Goal: Task Accomplishment & Management: Manage account settings

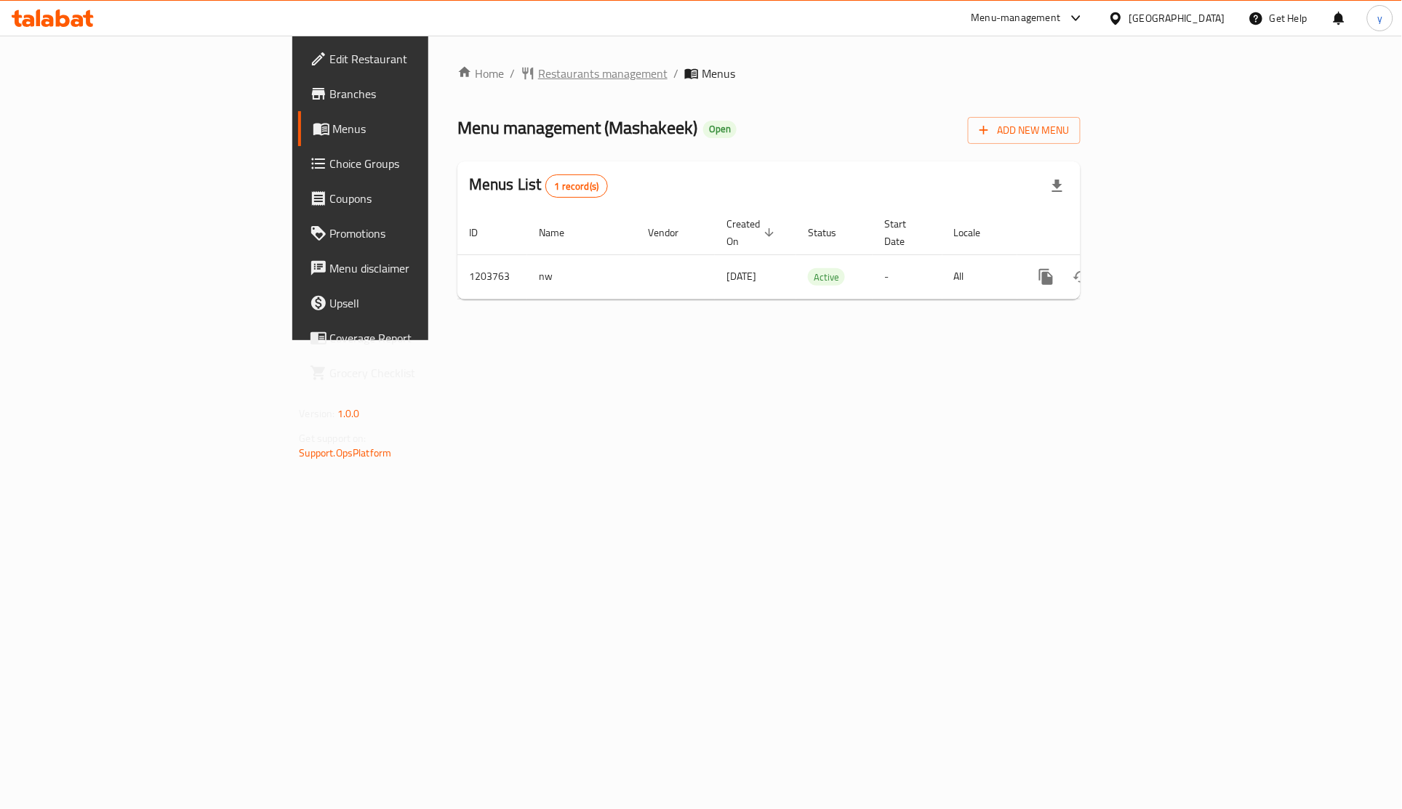
click at [538, 76] on span "Restaurants management" at bounding box center [602, 73] width 129 height 17
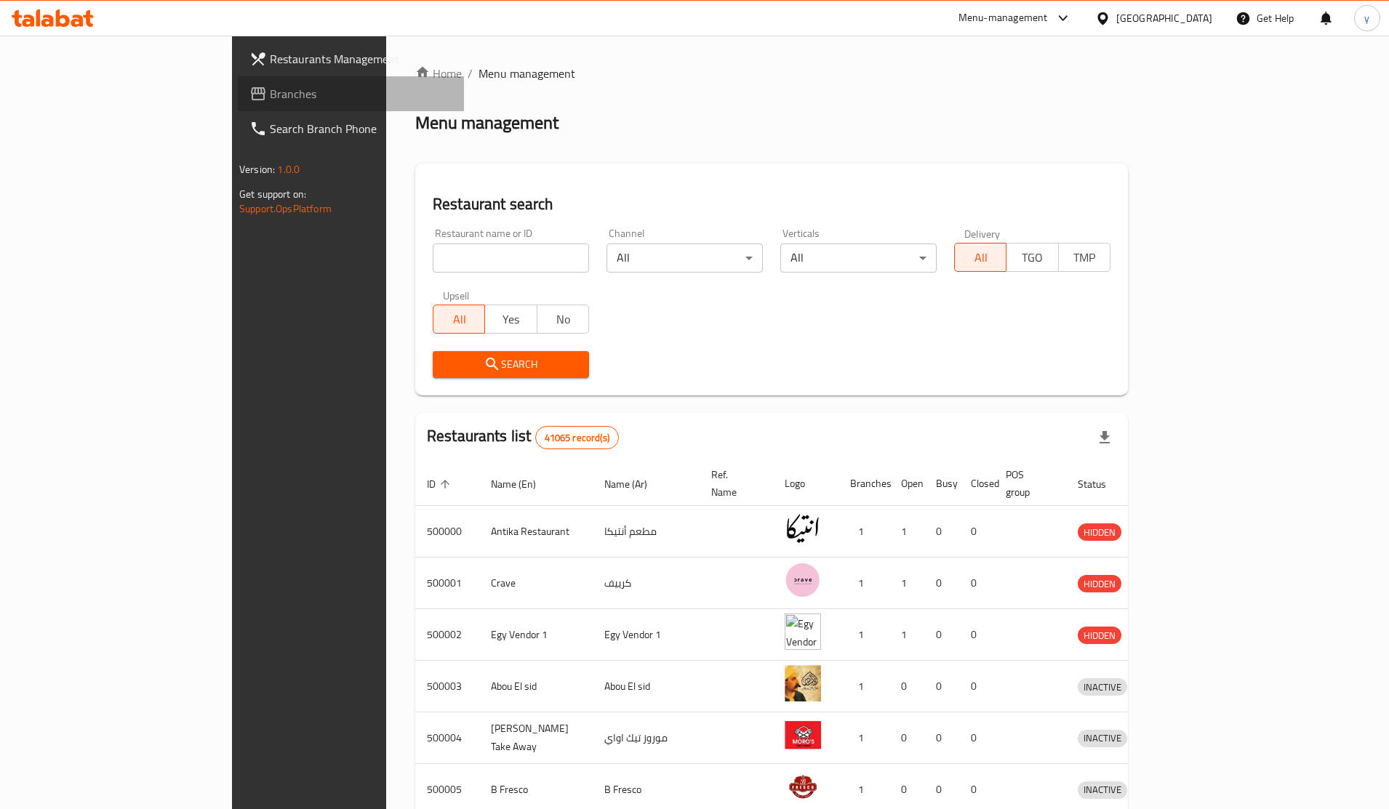
click at [270, 93] on span "Branches" at bounding box center [361, 93] width 183 height 17
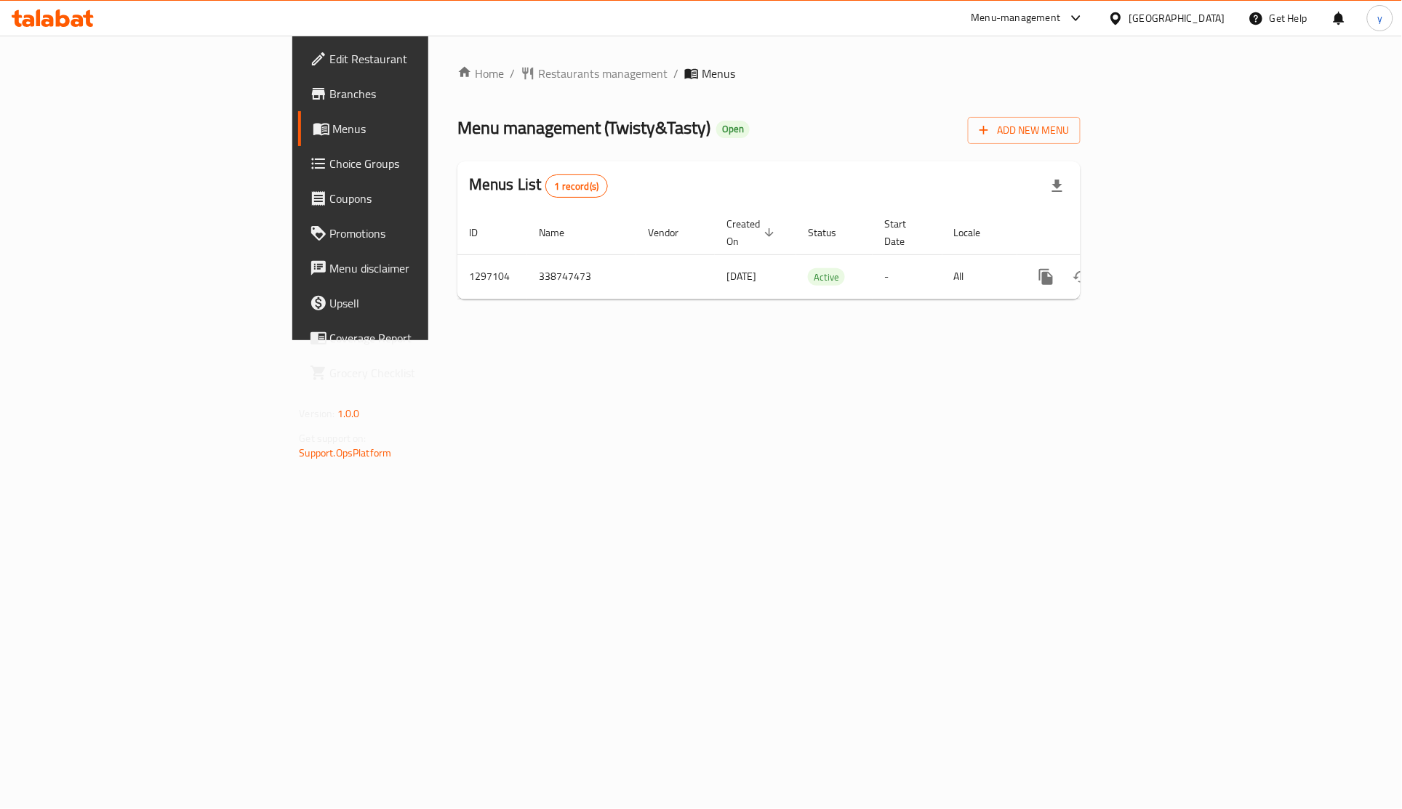
click at [330, 161] on span "Choice Groups" at bounding box center [422, 163] width 185 height 17
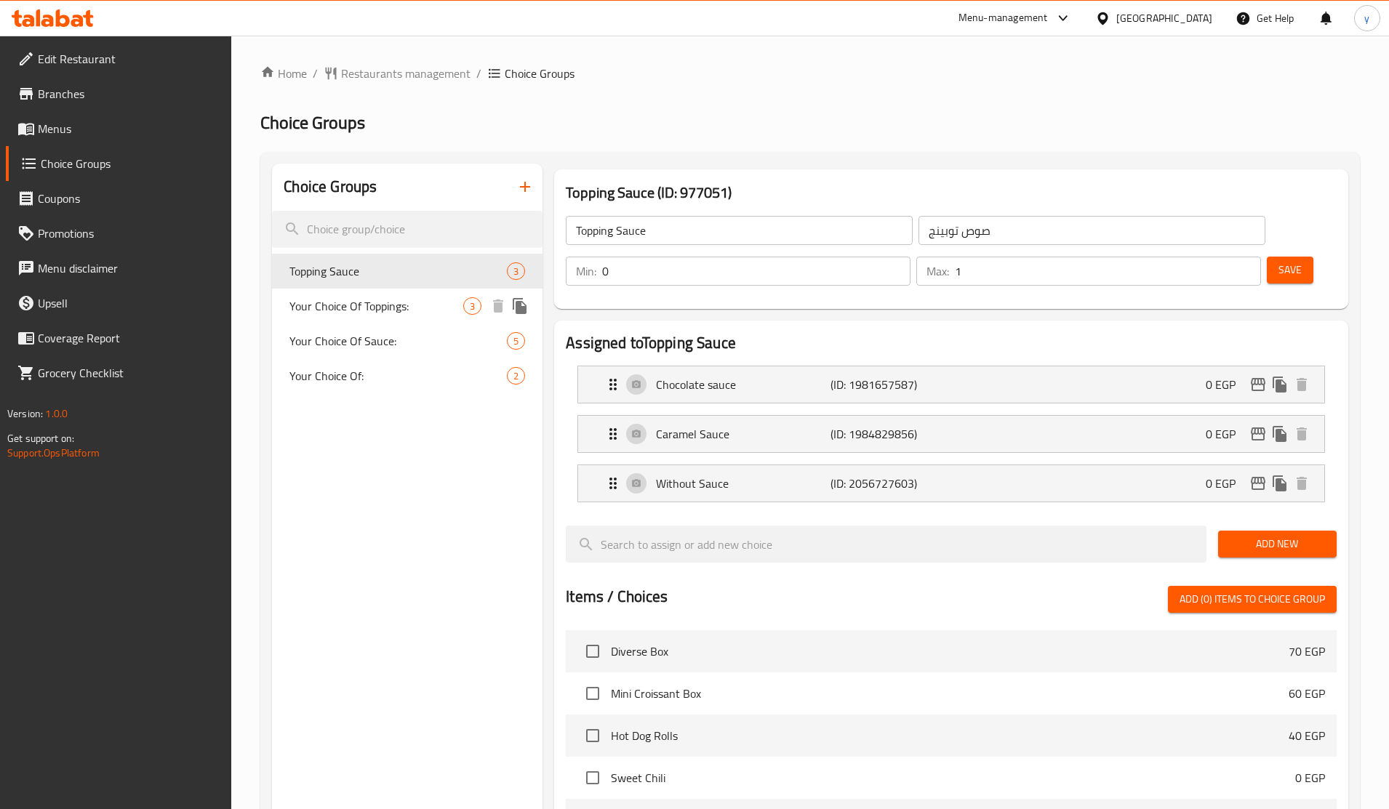
click at [319, 289] on div "Your Choice Of Toppings: 3" at bounding box center [407, 306] width 271 height 35
type input "Your Choice Of Toppings:"
type input "اختيارك من الإضافات:"
type input "1"
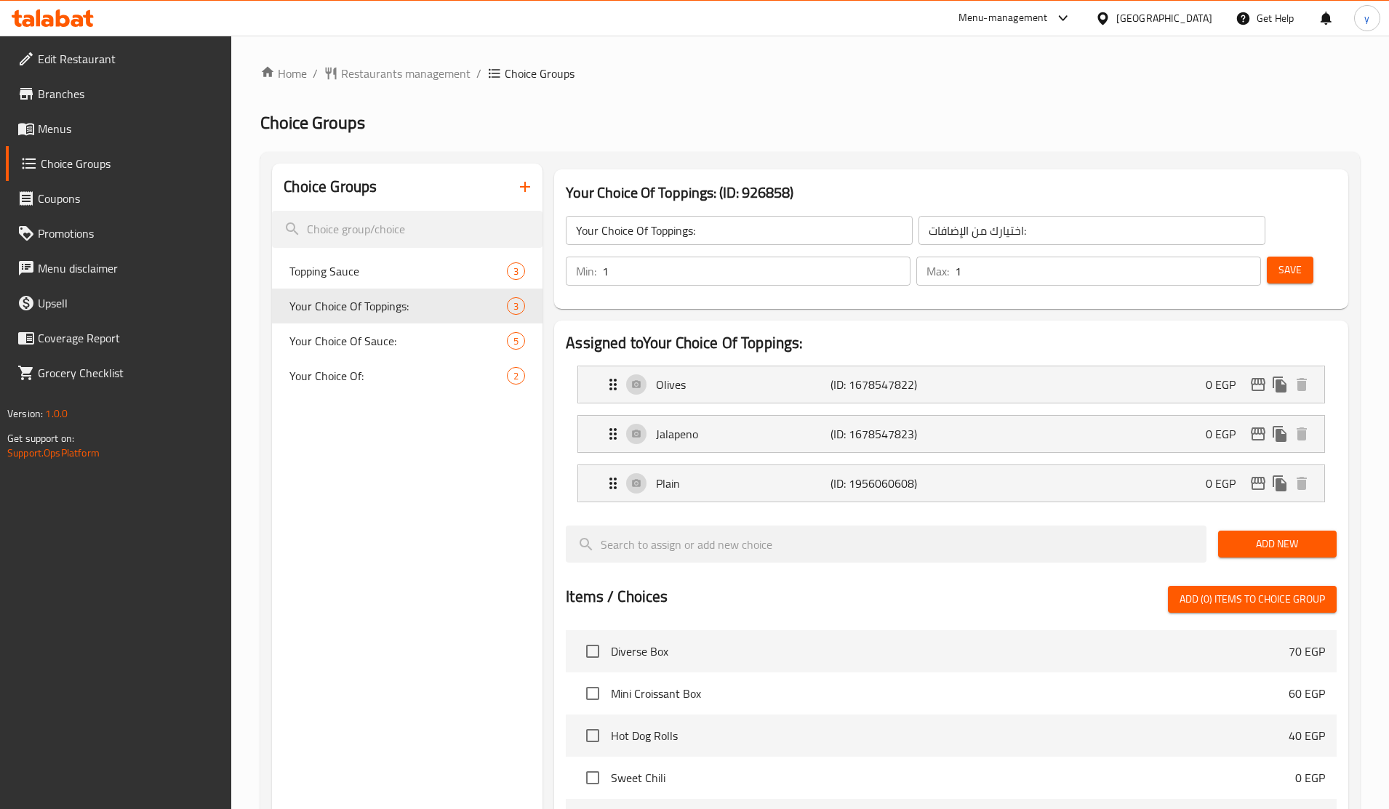
click at [766, 108] on div "Home / Restaurants management / Choice Groups Choice Groups Choice Groups Toppi…" at bounding box center [810, 653] width 1100 height 1177
click at [382, 347] on span "Your Choice Of Sauce:" at bounding box center [376, 340] width 174 height 17
type input "Your Choice Of Sauce:"
type input "اختيارك من الصوص:"
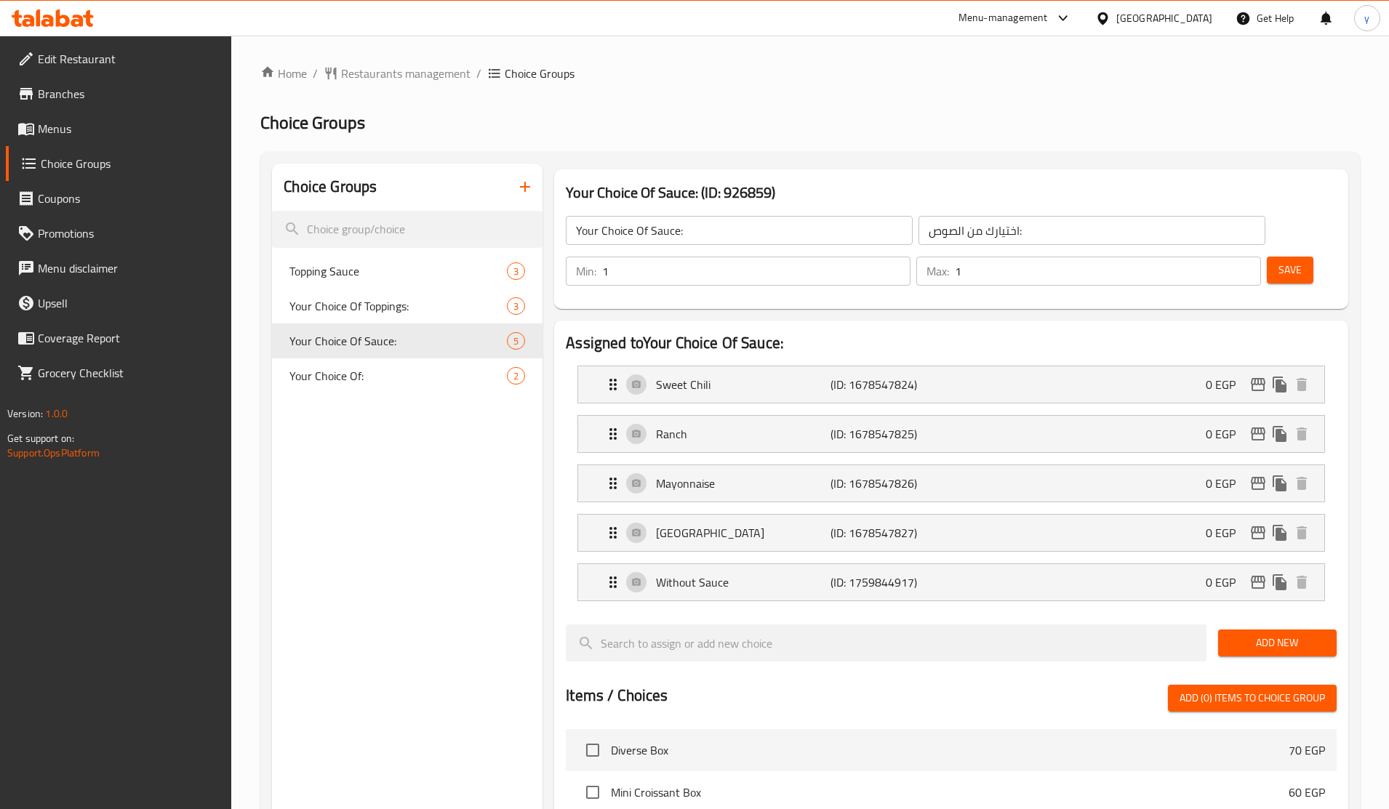
click at [828, 114] on h2 "Choice Groups" at bounding box center [810, 122] width 1100 height 23
click at [438, 309] on span "Your Choice Of Toppings:" at bounding box center [376, 305] width 174 height 17
type input "Your Choice Of Toppings:"
type input "اختيارك من الإضافات:"
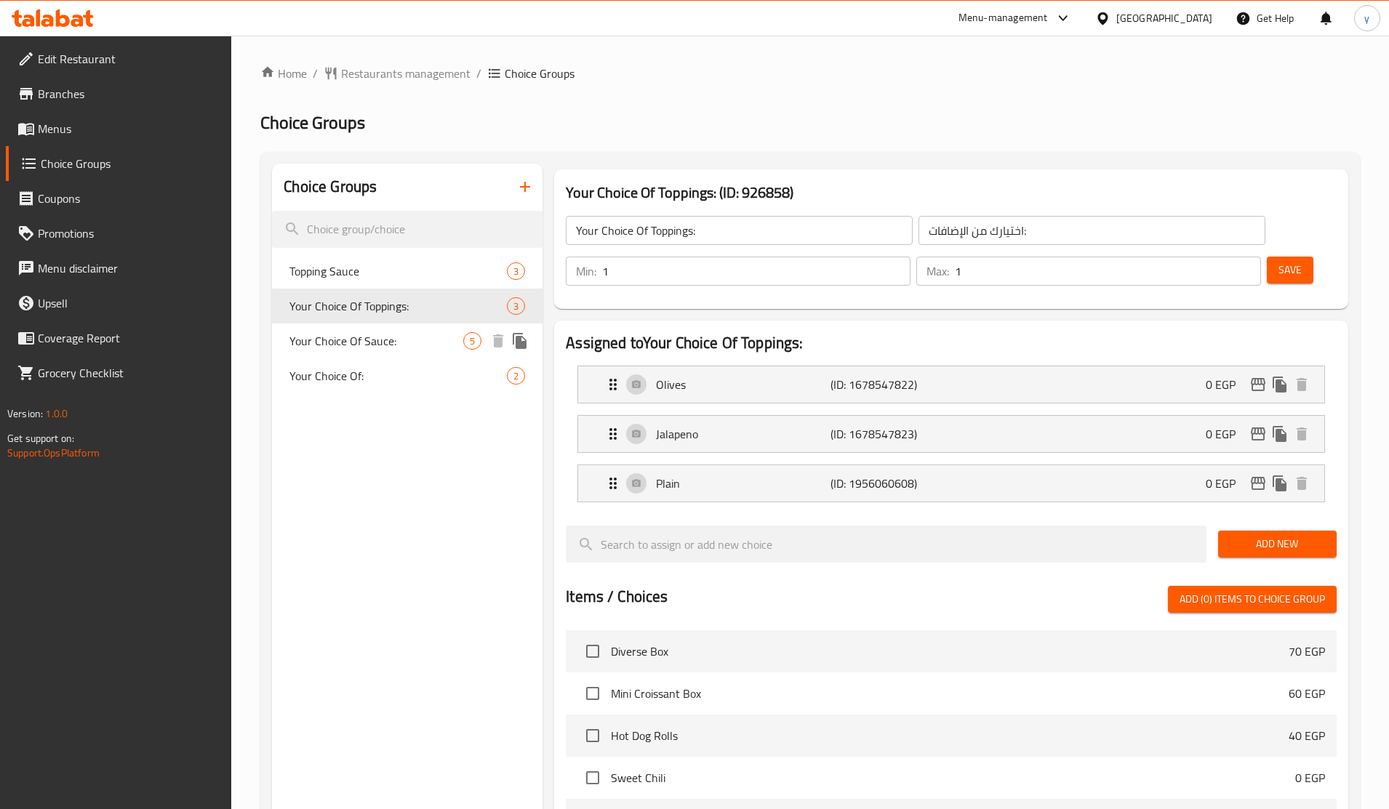
click at [353, 343] on span "Your Choice Of Sauce:" at bounding box center [376, 340] width 174 height 17
type input "Your Choice Of Sauce:"
type input "اختيارك من الصوص:"
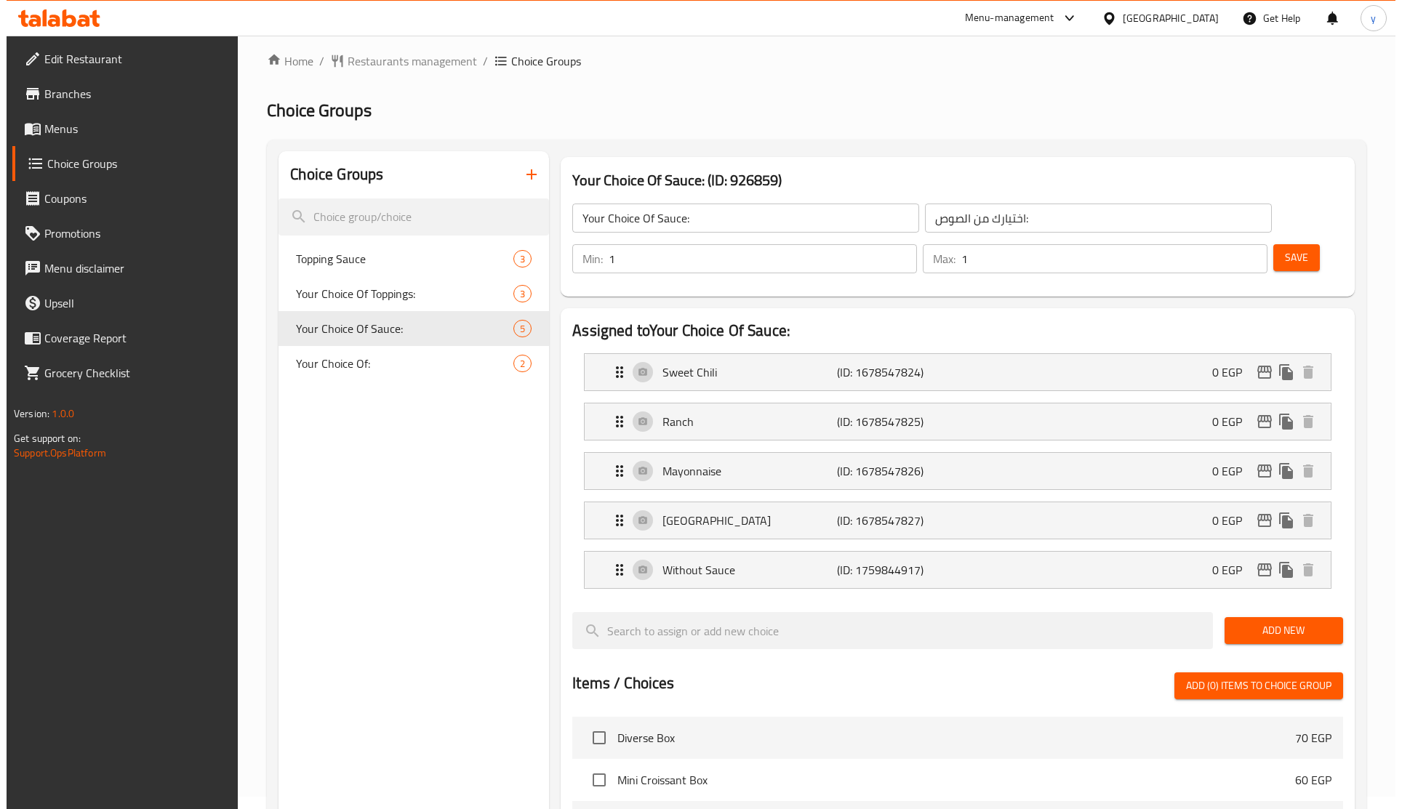
scroll to position [91, 0]
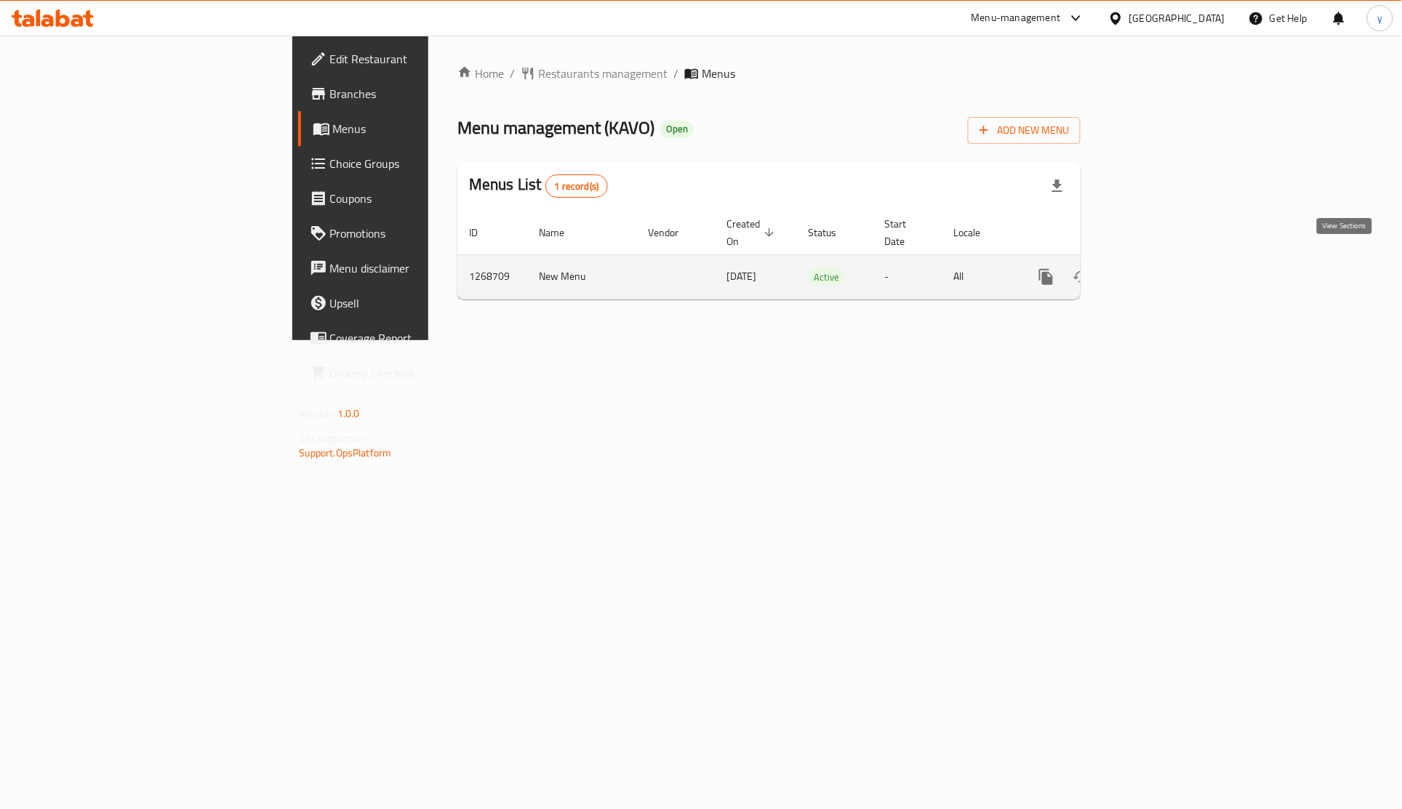
click at [1160, 268] on icon "enhanced table" at bounding box center [1151, 276] width 17 height 17
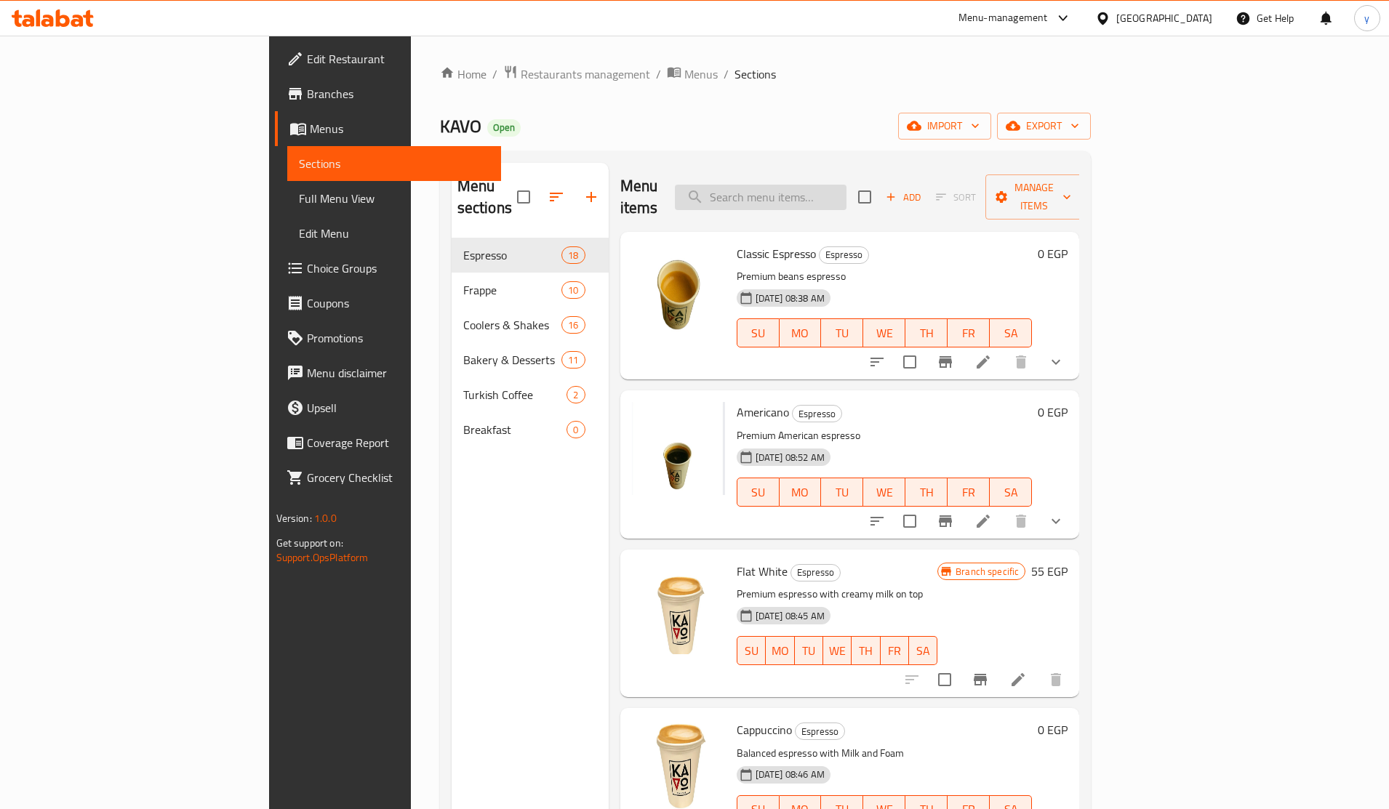
click at [815, 187] on input "search" at bounding box center [761, 197] width 172 height 25
paste input "Caramel Macchiato"
type input "Caramel Macchiato"
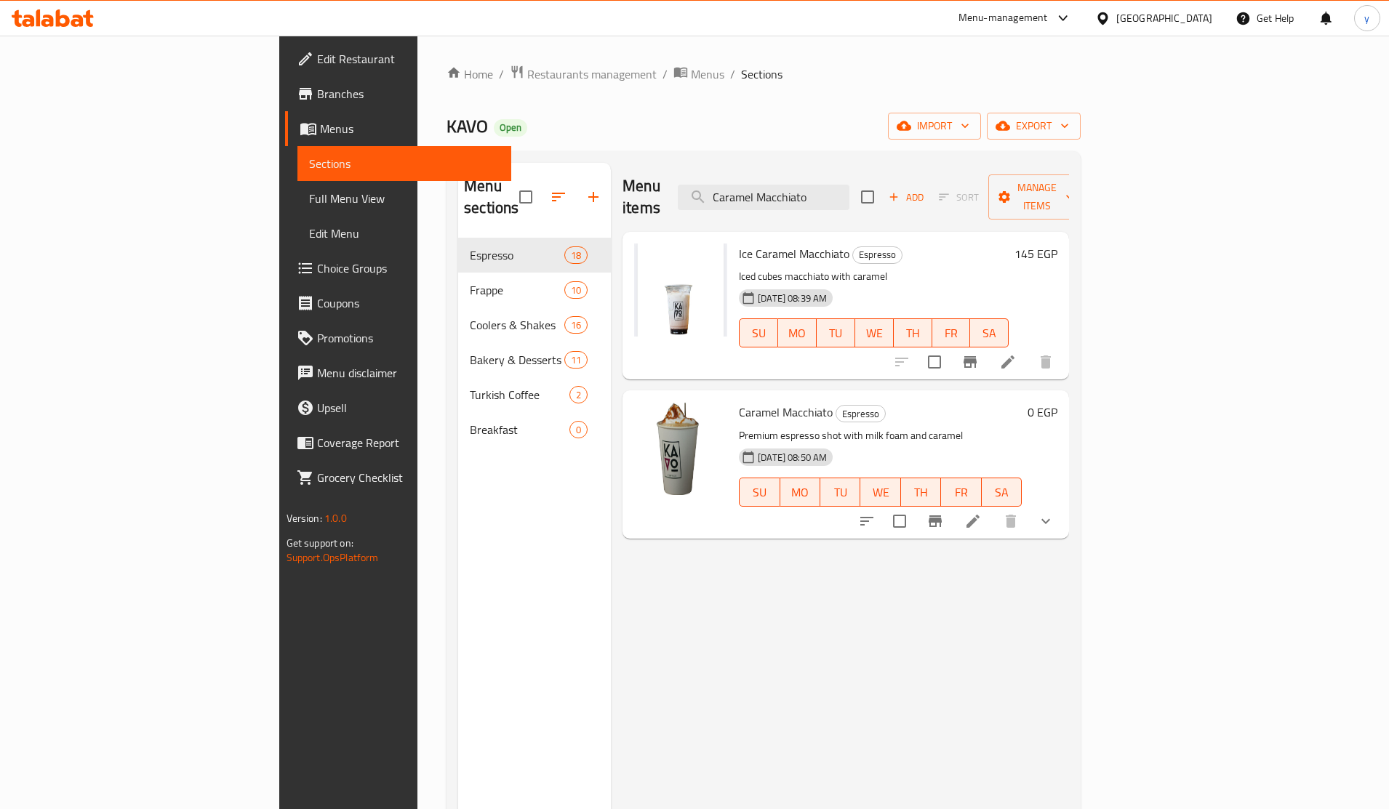
click at [993, 508] on li at bounding box center [973, 521] width 41 height 26
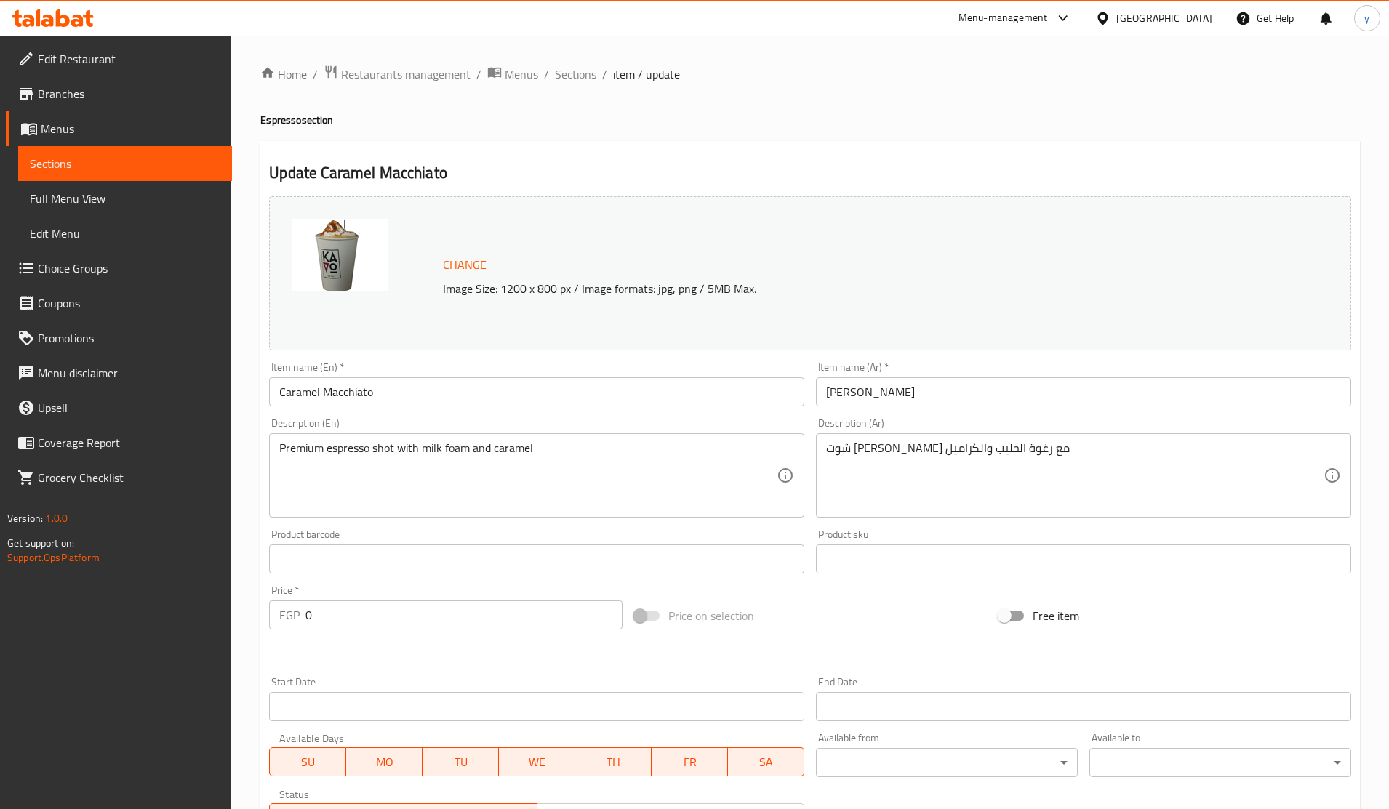
click at [760, 193] on div "Change Image Size: 1200 x 800 px / Image formats: jpg, png / 5MB Max." at bounding box center [810, 274] width 1094 height 166
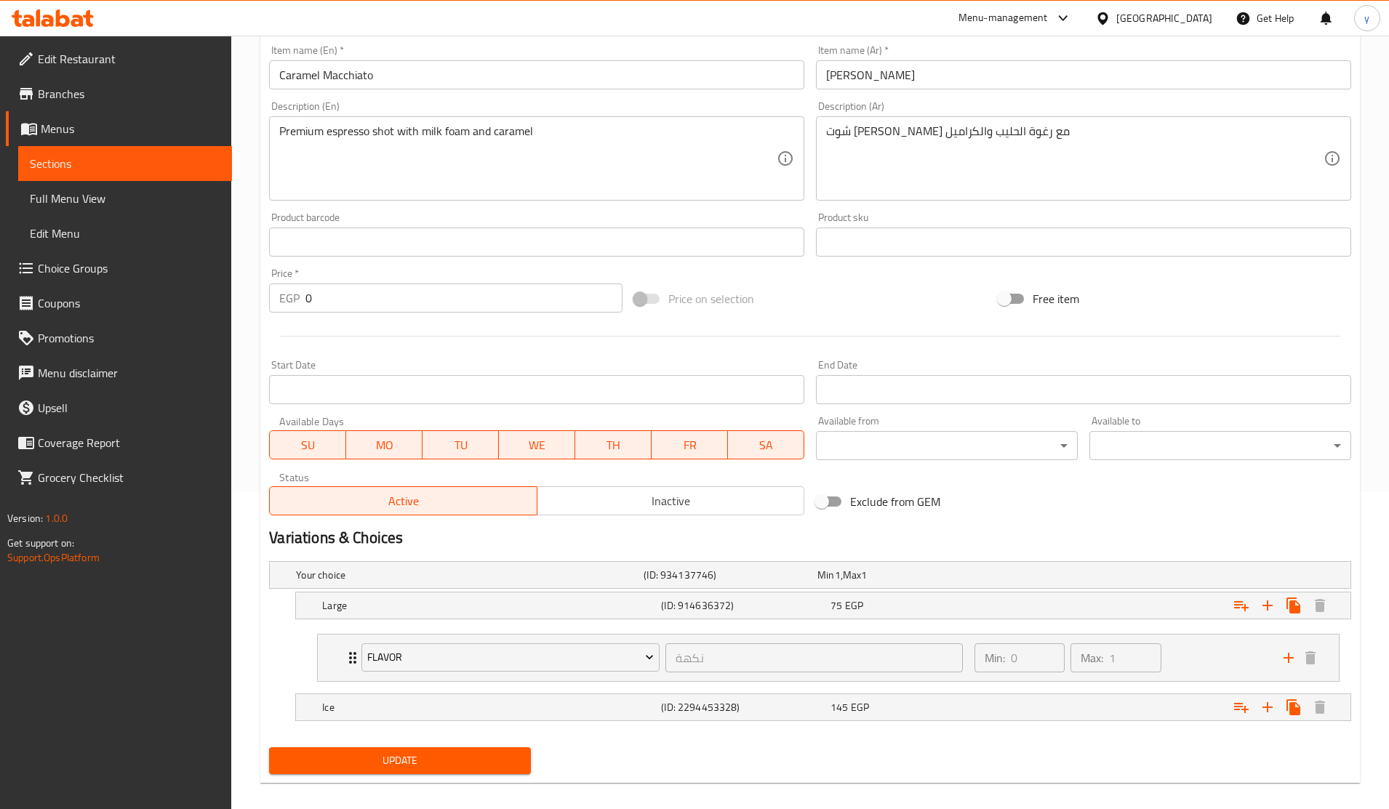
scroll to position [332, 0]
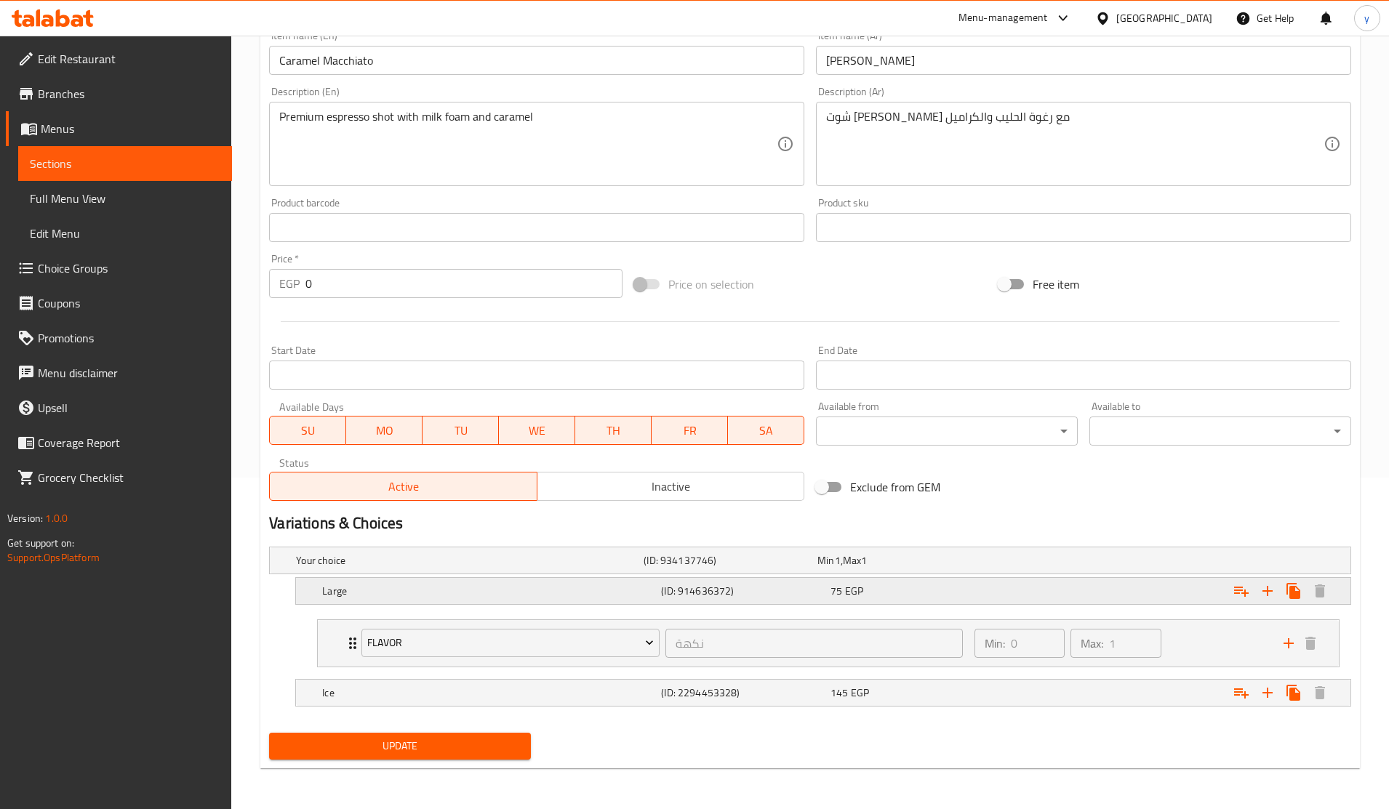
click at [637, 591] on h5 "Large" at bounding box center [488, 591] width 333 height 15
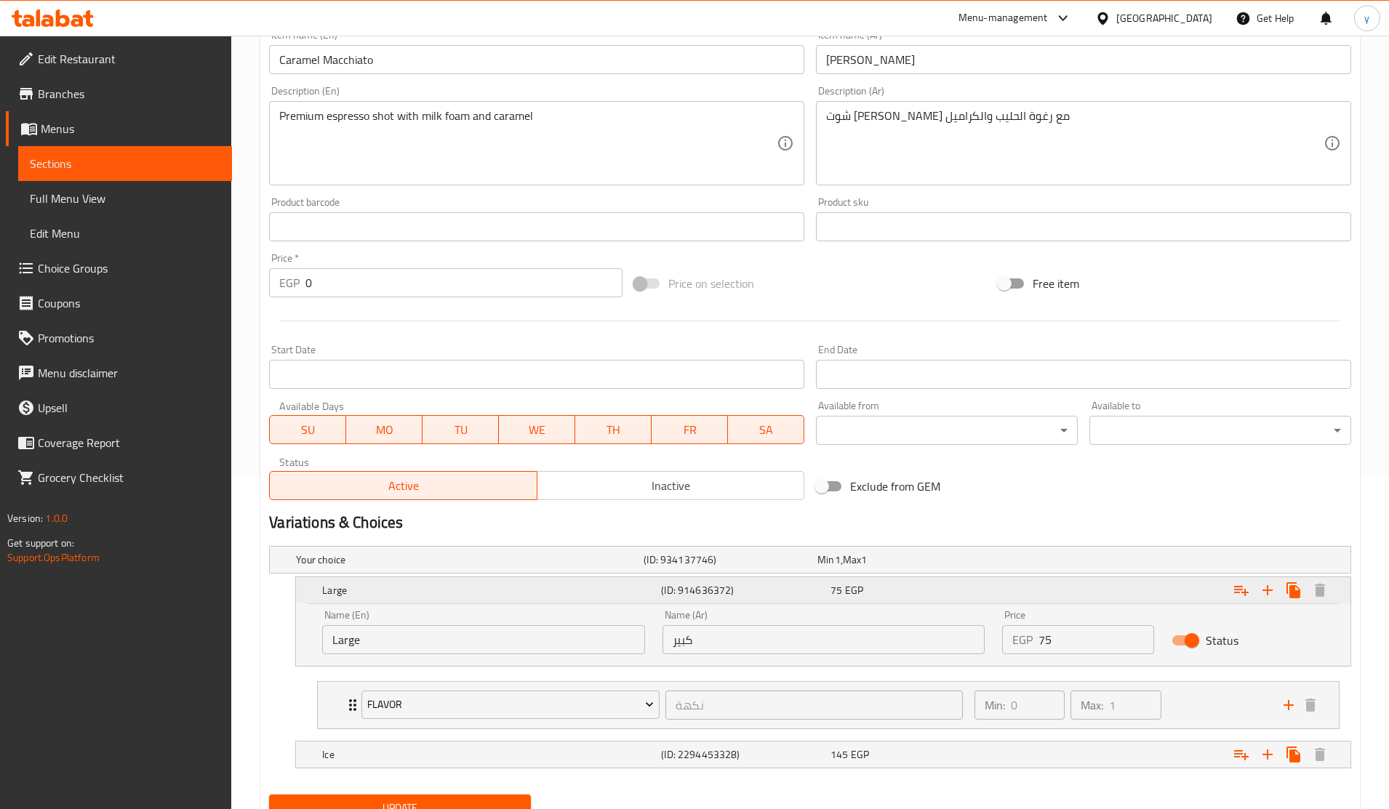
click at [637, 591] on h5 "Large" at bounding box center [488, 590] width 333 height 15
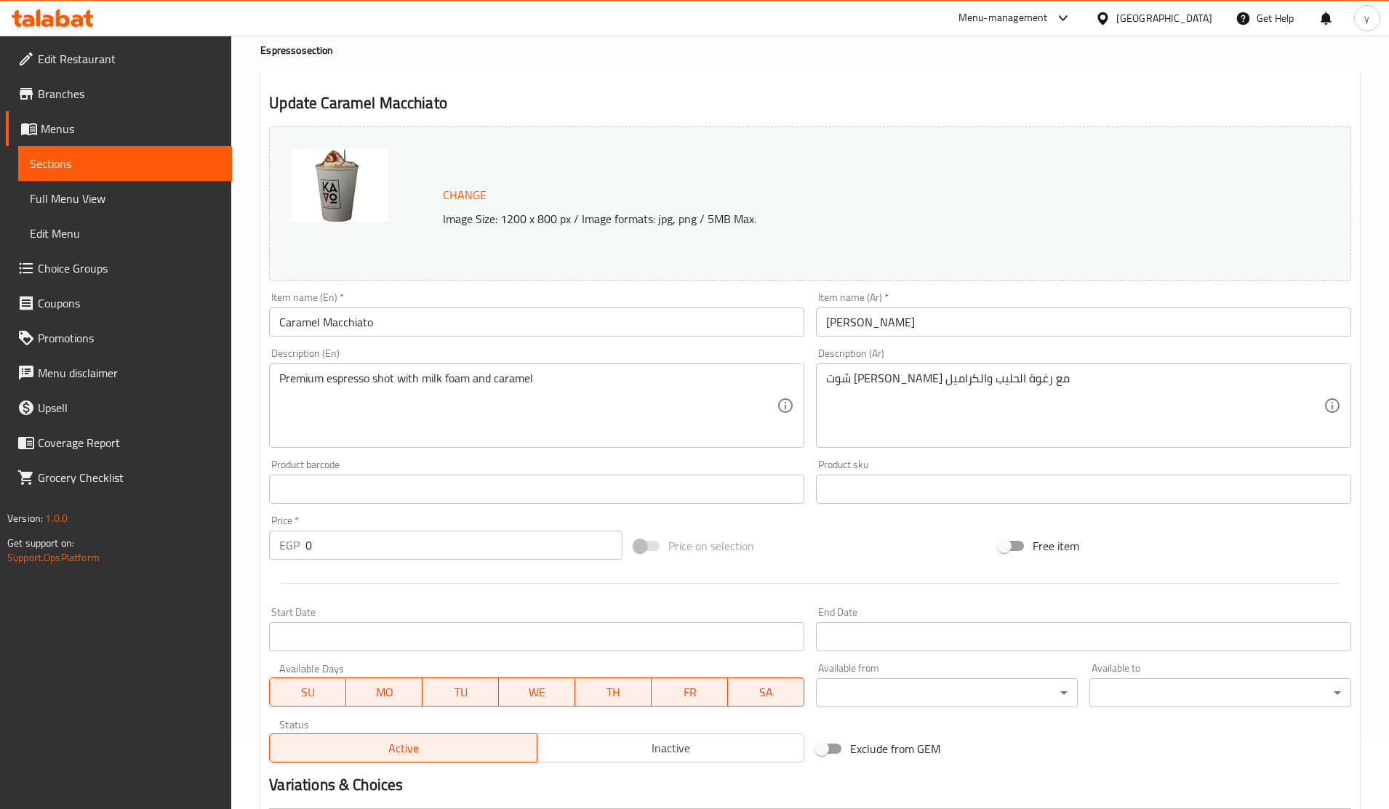
scroll to position [60, 0]
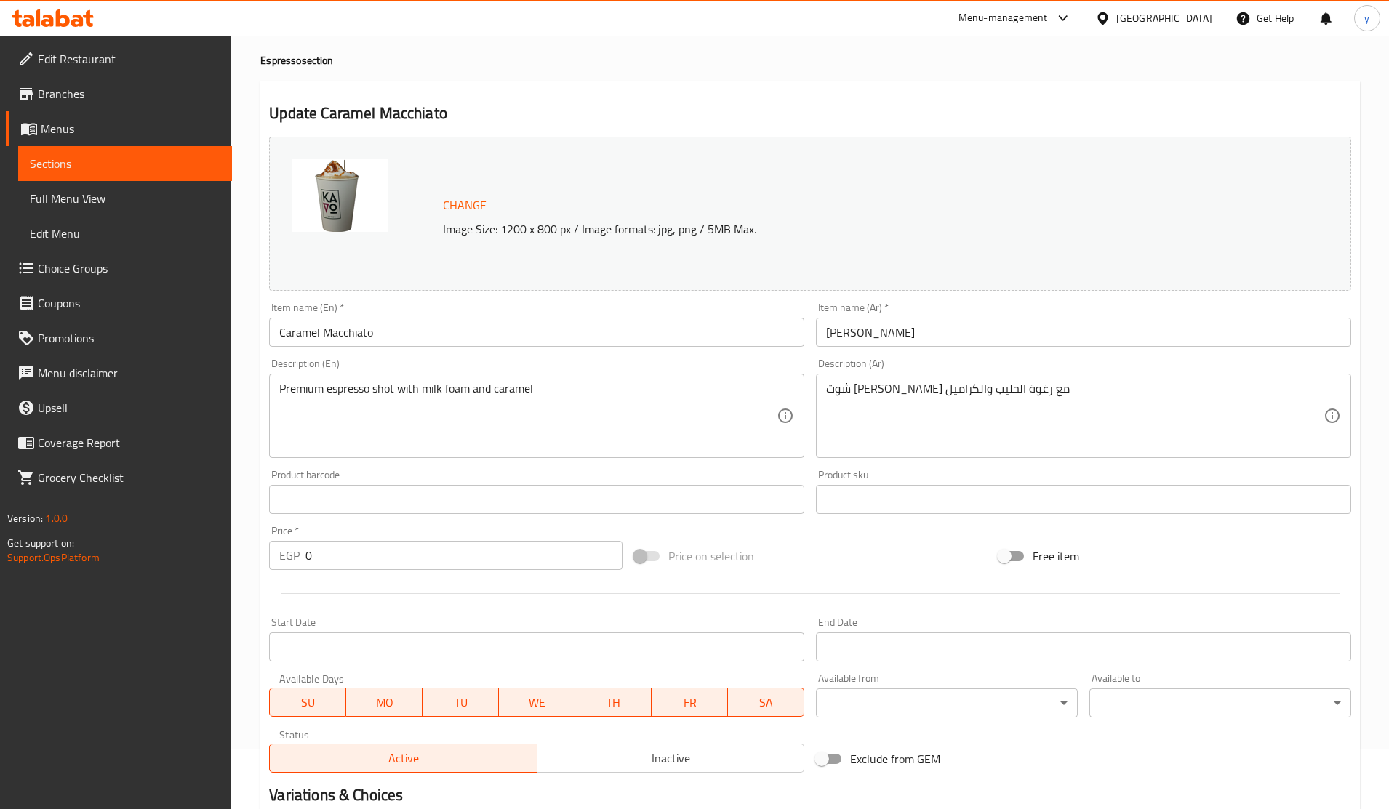
click at [23, 460] on link "Grocery Checklist" at bounding box center [119, 477] width 226 height 35
